Goal: Navigation & Orientation: Find specific page/section

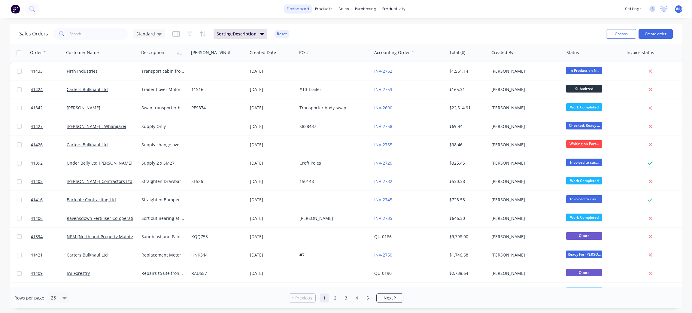
click at [301, 10] on link "dashboard" at bounding box center [298, 9] width 28 height 9
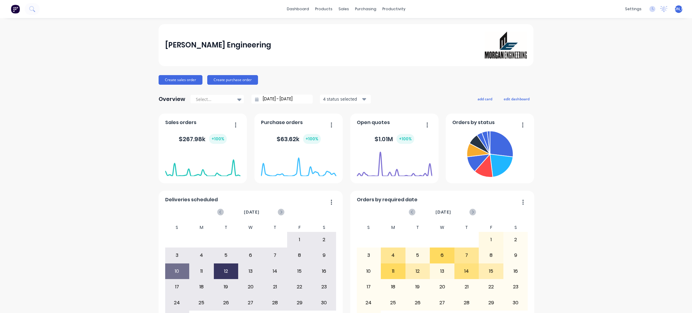
click at [610, 86] on div "Morgan Engineering Create sales order Create purchase order Overview Select... …" at bounding box center [346, 181] width 692 height 314
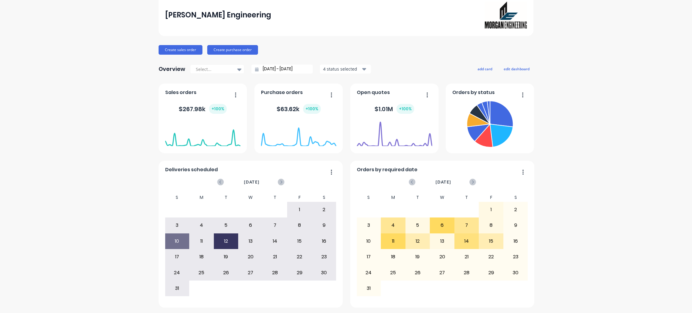
click at [669, 302] on div "Morgan Engineering Create sales order Create purchase order Overview Select... …" at bounding box center [346, 151] width 692 height 314
click at [680, 274] on div "Morgan Engineering Create sales order Create purchase order Overview Select... …" at bounding box center [346, 151] width 692 height 314
